Goal: Task Accomplishment & Management: Manage account settings

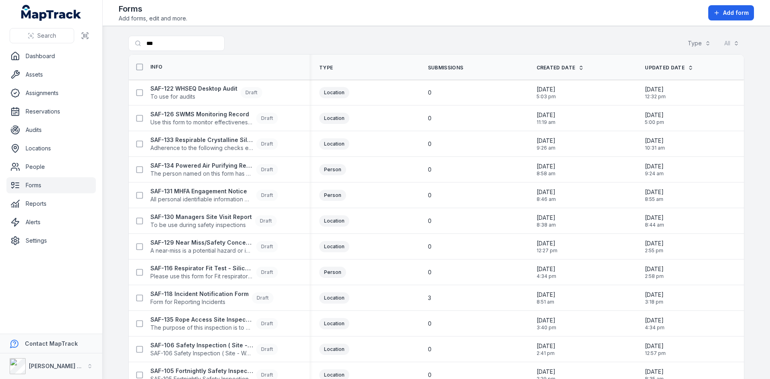
scroll to position [89, 0]
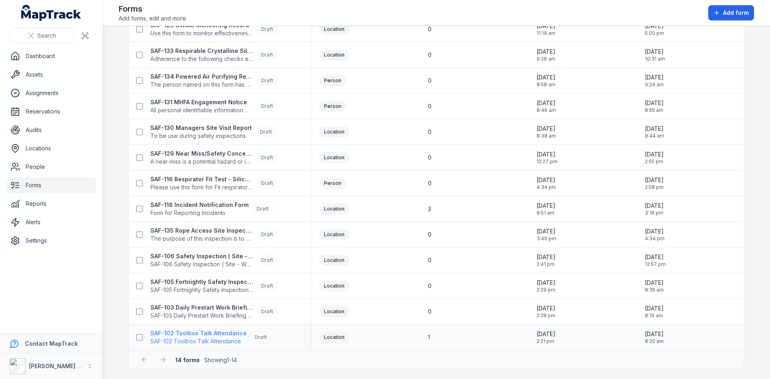
click at [211, 335] on strong "SAF-102 Toolbox Talk Attendance" at bounding box center [198, 333] width 96 height 8
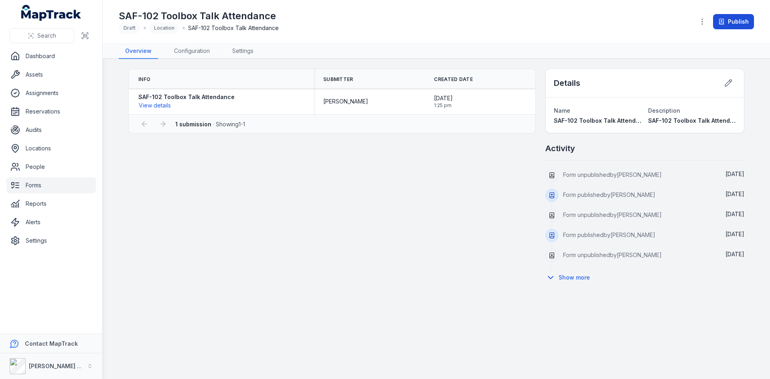
click at [743, 20] on button "Publish" at bounding box center [733, 21] width 41 height 15
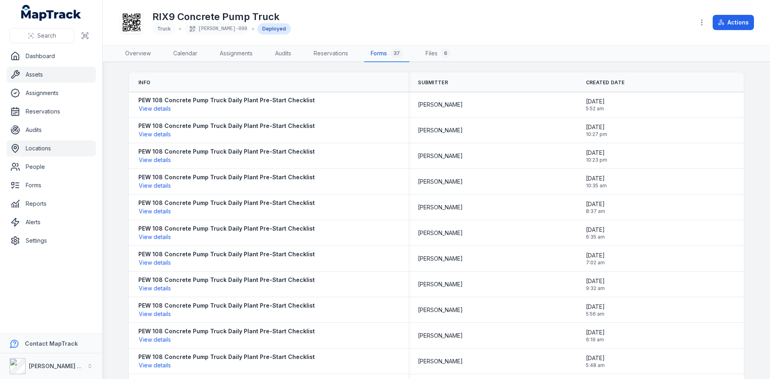
click at [36, 152] on link "Locations" at bounding box center [50, 148] width 89 height 16
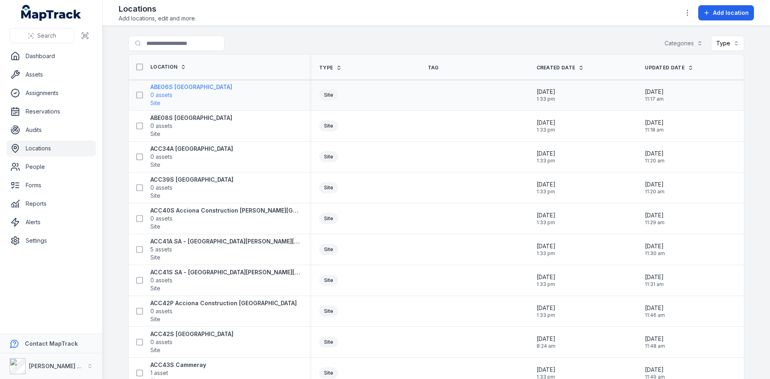
click at [186, 89] on strong "ABE06S [GEOGRAPHIC_DATA]" at bounding box center [191, 87] width 82 height 8
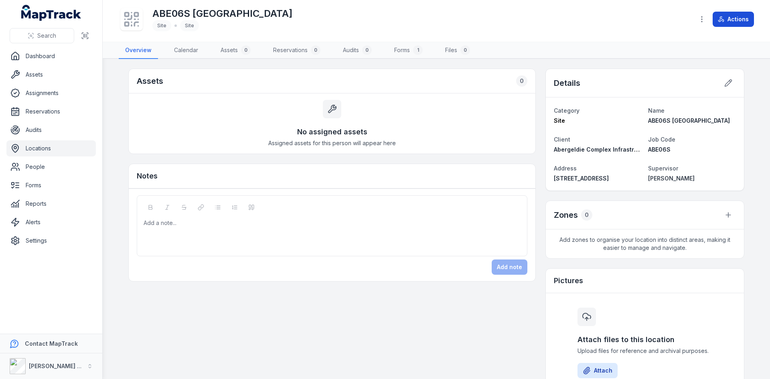
click at [737, 20] on button "Actions" at bounding box center [732, 19] width 41 height 15
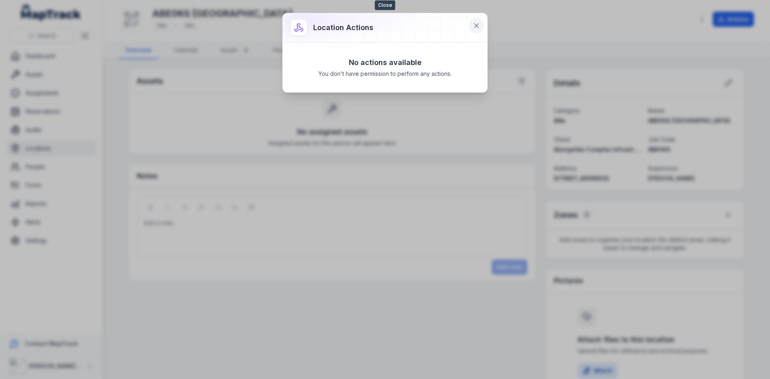
click at [469, 24] on button at bounding box center [476, 25] width 15 height 15
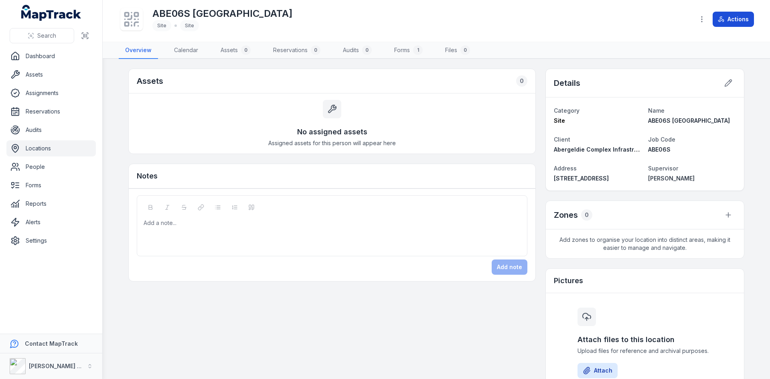
click at [724, 19] on icon at bounding box center [721, 19] width 6 height 6
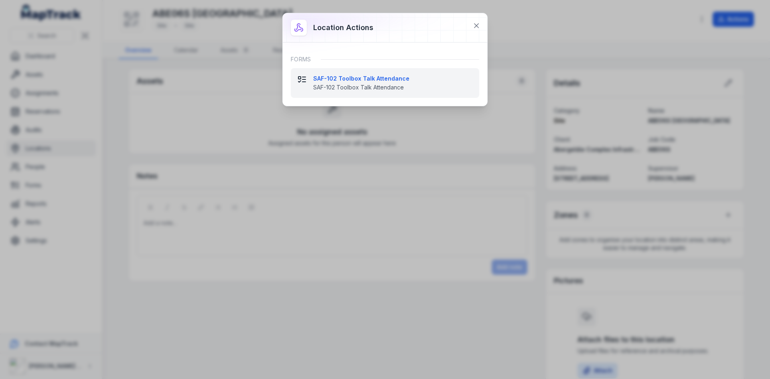
click at [343, 82] on strong "SAF-102 Toolbox Talk Attendance" at bounding box center [393, 79] width 160 height 8
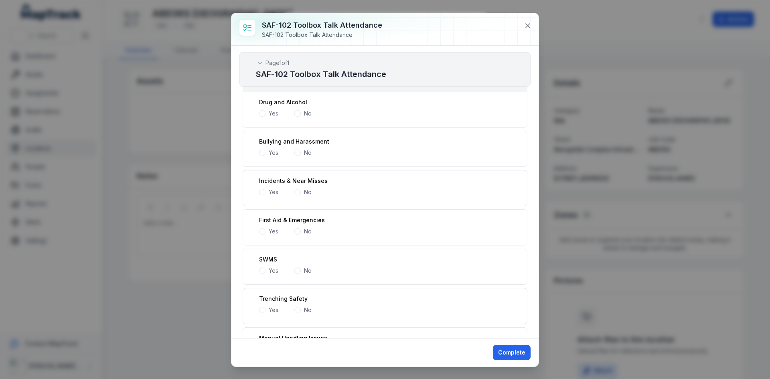
scroll to position [241, 0]
click at [527, 24] on icon at bounding box center [528, 26] width 8 height 8
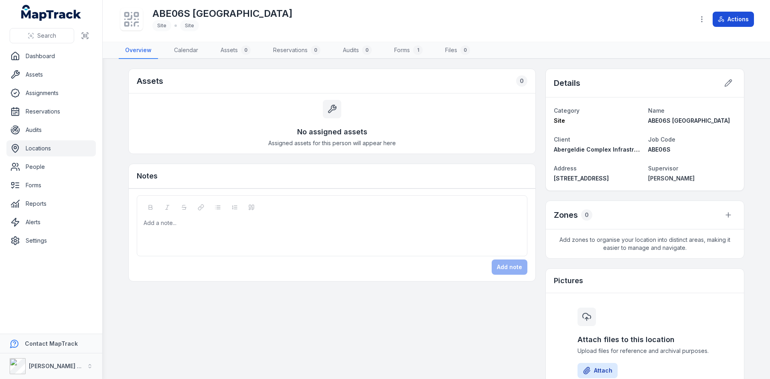
click at [734, 23] on button "Actions" at bounding box center [732, 19] width 41 height 15
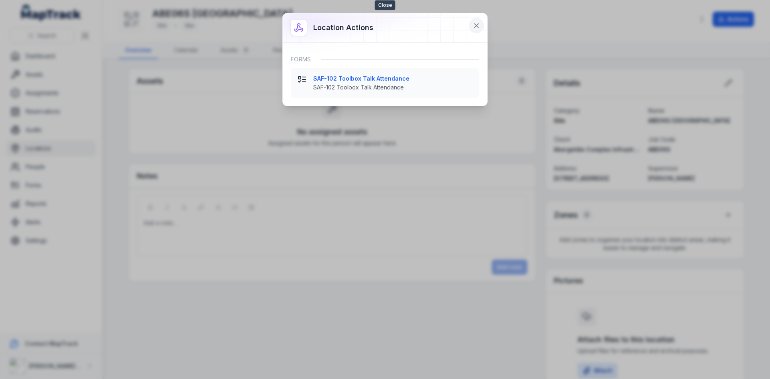
click at [475, 24] on icon at bounding box center [476, 26] width 4 height 4
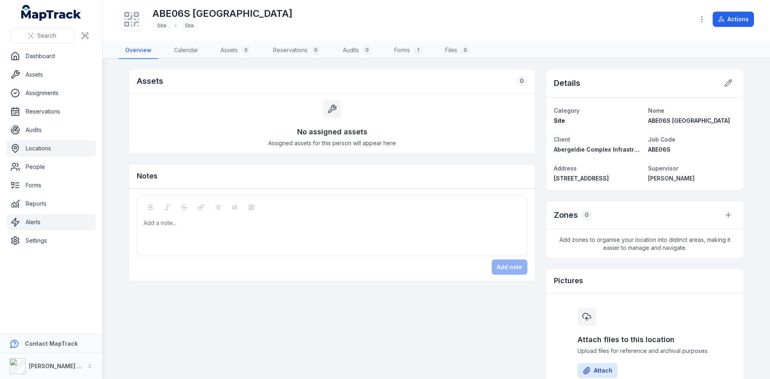
click at [41, 223] on link "Alerts" at bounding box center [50, 222] width 89 height 16
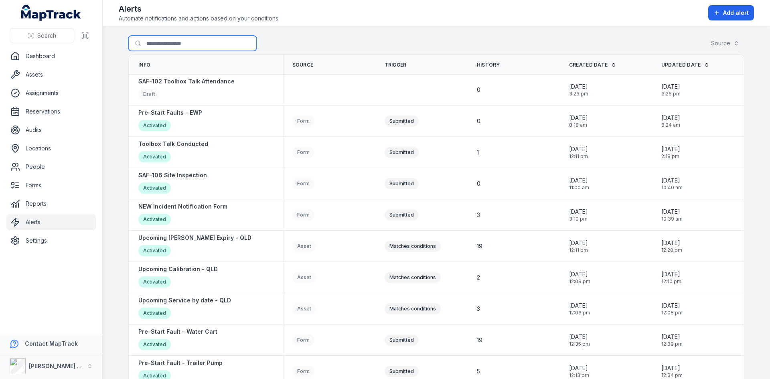
click at [184, 45] on input "Search for alerts" at bounding box center [192, 43] width 128 height 15
type input "***"
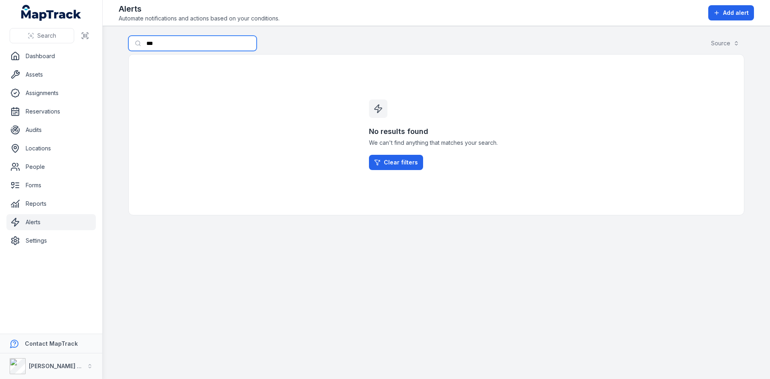
drag, startPoint x: 184, startPoint y: 45, endPoint x: 131, endPoint y: 42, distance: 53.8
click at [131, 42] on input "***" at bounding box center [192, 43] width 128 height 15
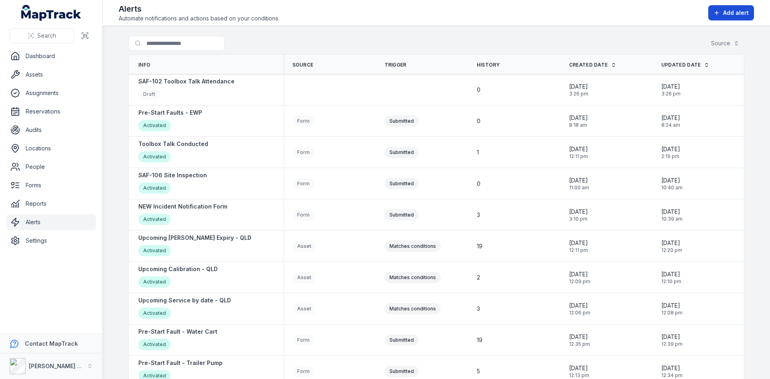
click at [745, 14] on span "Add alert" at bounding box center [736, 13] width 26 height 8
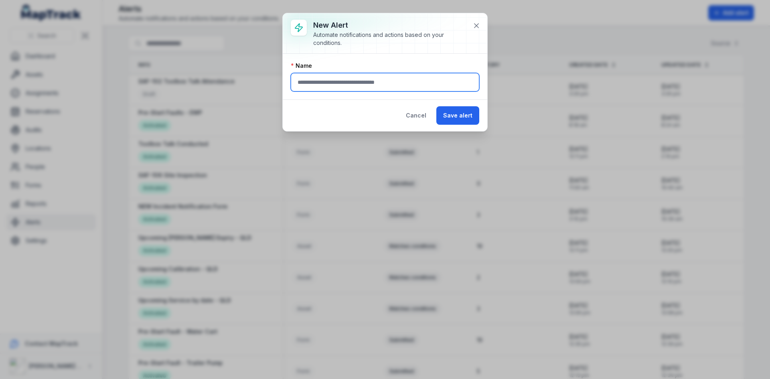
click at [342, 85] on input "text" at bounding box center [385, 82] width 188 height 18
type input "**********"
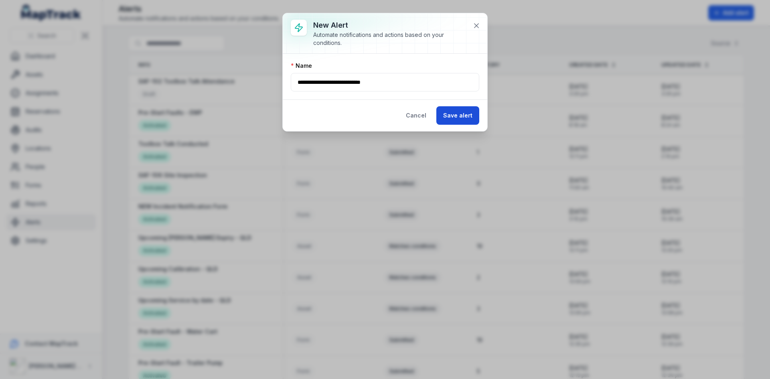
click at [457, 119] on button "Save alert" at bounding box center [457, 115] width 43 height 18
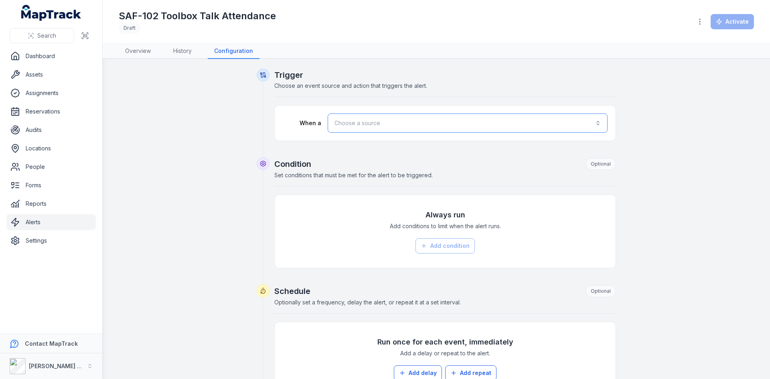
click at [457, 119] on button "Choose a source" at bounding box center [468, 122] width 280 height 19
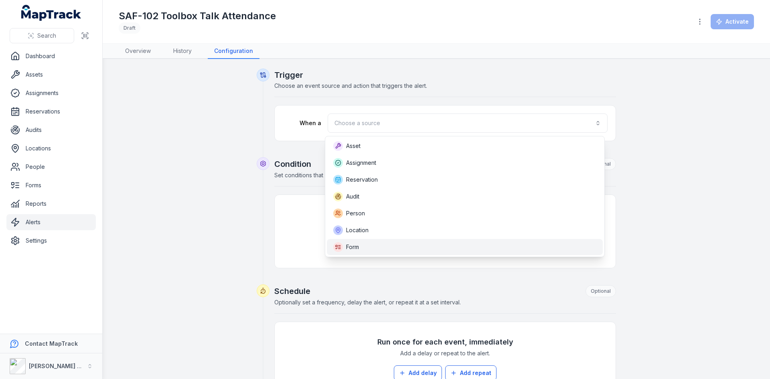
click at [378, 251] on div "Form" at bounding box center [464, 247] width 263 height 10
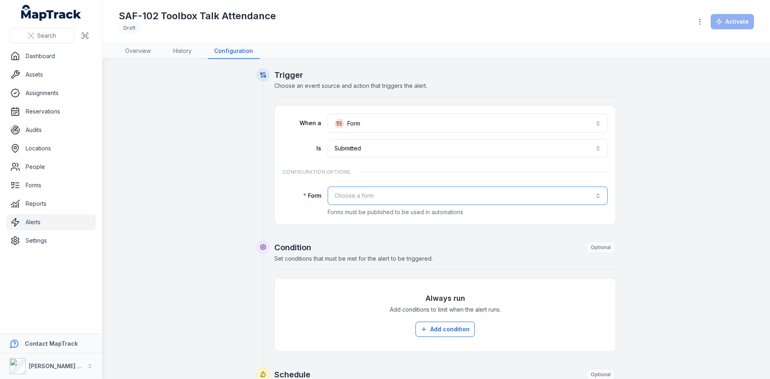
click at [395, 199] on button "Choose a form" at bounding box center [468, 195] width 280 height 18
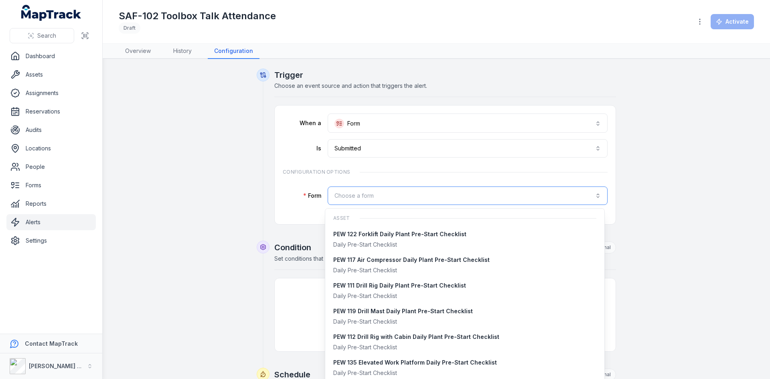
click at [394, 198] on button "Choose a form" at bounding box center [468, 195] width 280 height 18
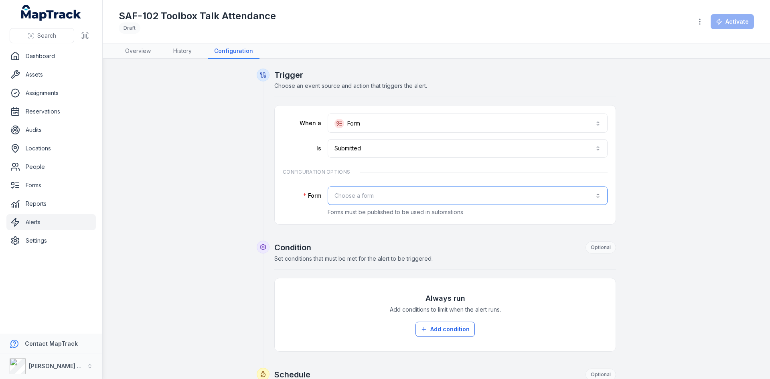
click at [369, 187] on button "Choose a form" at bounding box center [468, 195] width 280 height 18
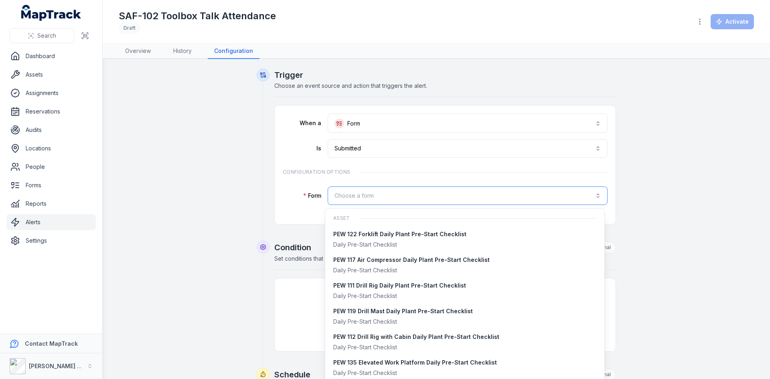
click at [421, 193] on button "Choose a form" at bounding box center [468, 195] width 280 height 18
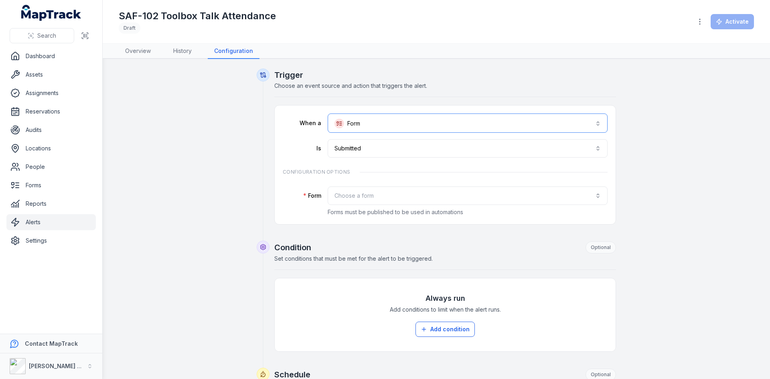
click at [522, 128] on button "**********" at bounding box center [468, 122] width 280 height 19
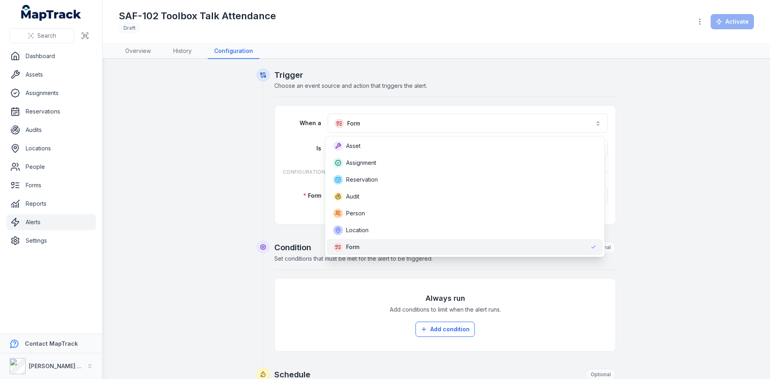
click at [367, 247] on div "Form" at bounding box center [464, 247] width 263 height 10
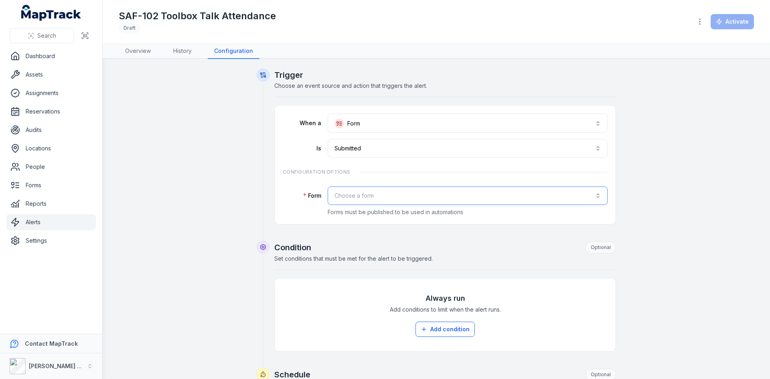
click at [377, 194] on button "Choose a form" at bounding box center [468, 195] width 280 height 18
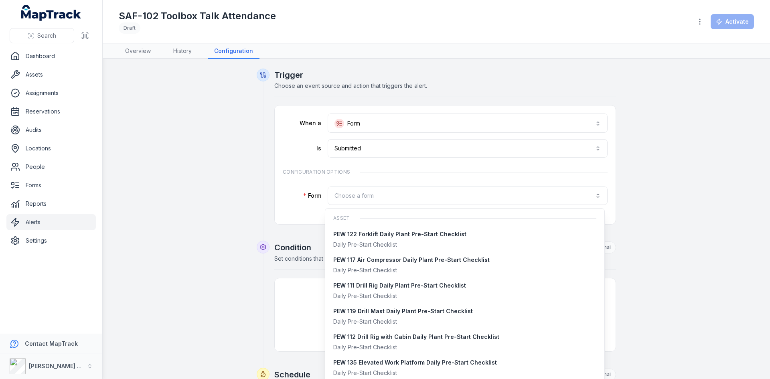
click at [733, 184] on div "**********" at bounding box center [436, 355] width 616 height 572
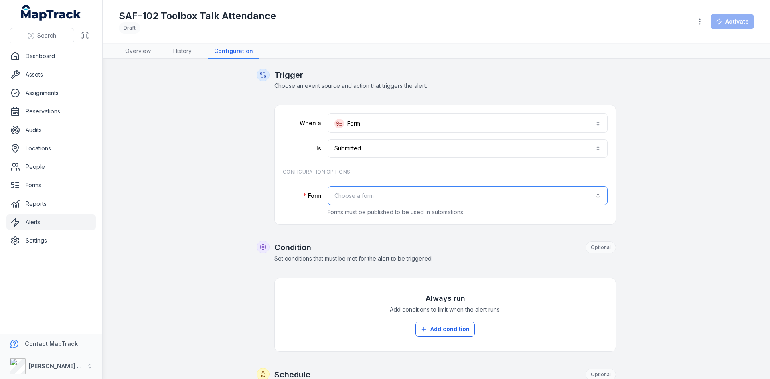
drag, startPoint x: 468, startPoint y: 198, endPoint x: 471, endPoint y: 200, distance: 4.3
click at [468, 198] on button "Choose a form" at bounding box center [468, 195] width 280 height 18
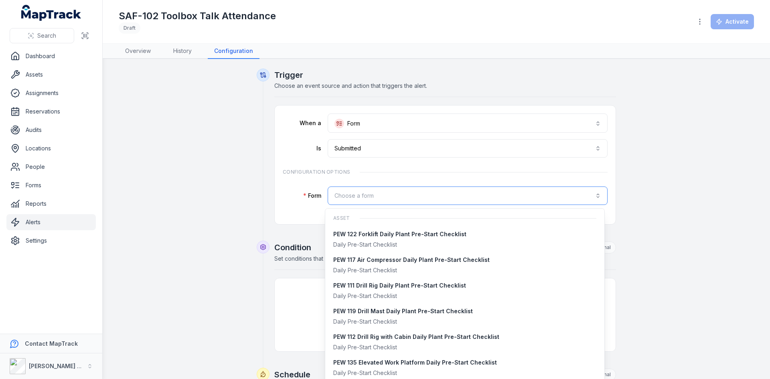
click at [373, 201] on button "Choose a form" at bounding box center [468, 195] width 280 height 18
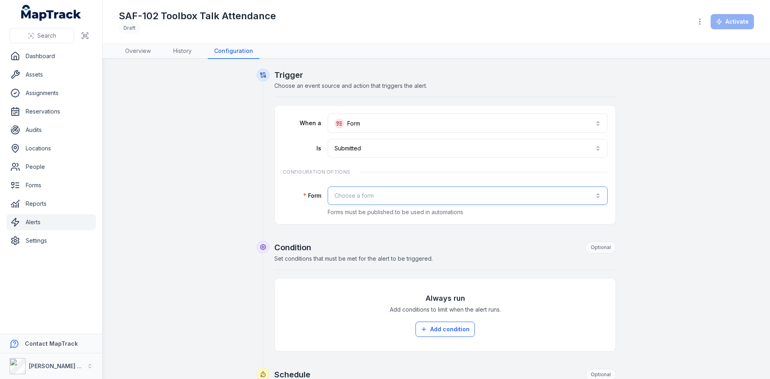
click at [374, 199] on button "Choose a form" at bounding box center [468, 195] width 280 height 18
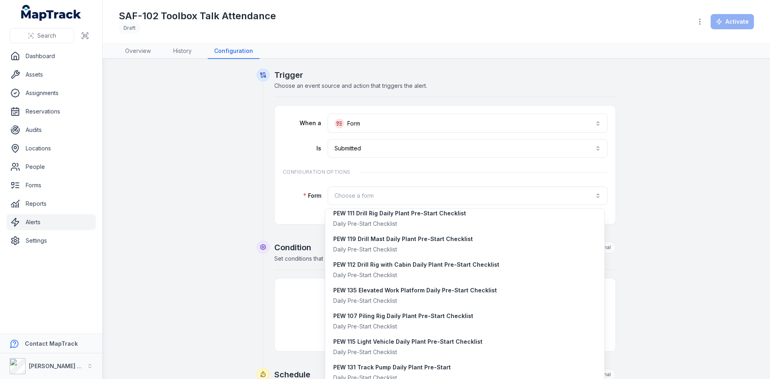
scroll to position [120, 0]
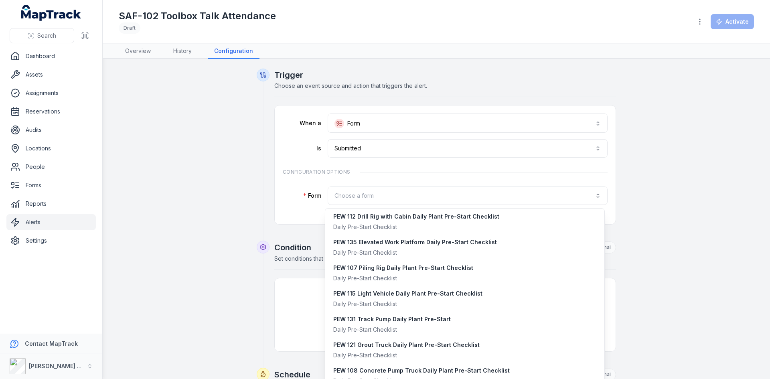
click at [171, 152] on div "**********" at bounding box center [436, 355] width 616 height 572
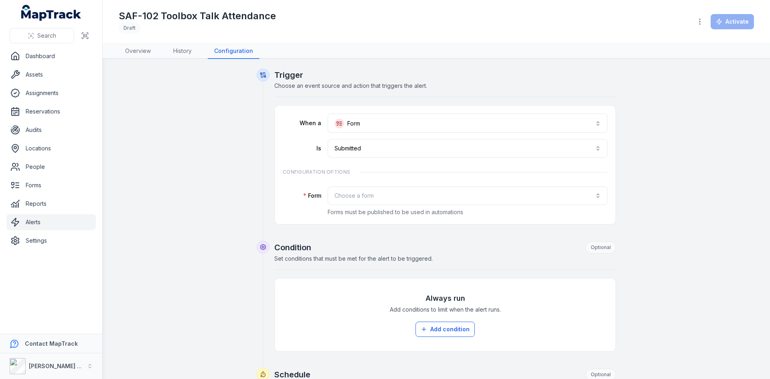
click at [705, 130] on div "**********" at bounding box center [436, 355] width 616 height 572
